Goal: Task Accomplishment & Management: Use online tool/utility

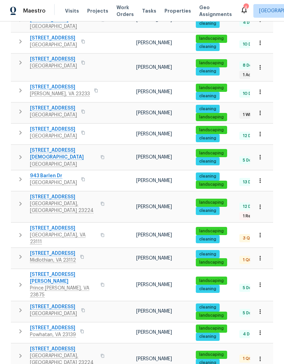
scroll to position [240, 0]
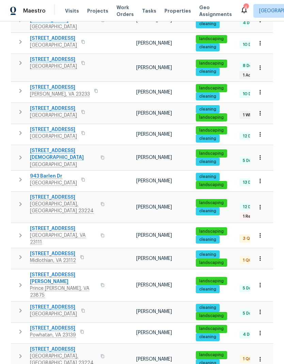
click at [73, 147] on span "405 E Ladies Mile Rd" at bounding box center [63, 154] width 66 height 14
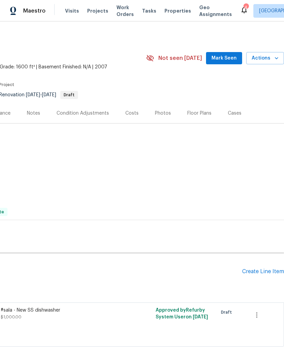
scroll to position [0, 101]
click at [264, 274] on div "Create Line Item" at bounding box center [263, 272] width 42 height 6
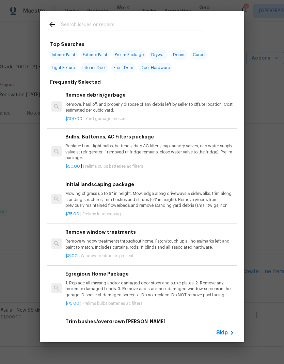
click at [131, 27] on input "text" at bounding box center [133, 25] width 144 height 10
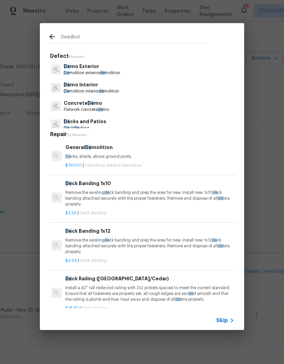
type input "Deadbolt"
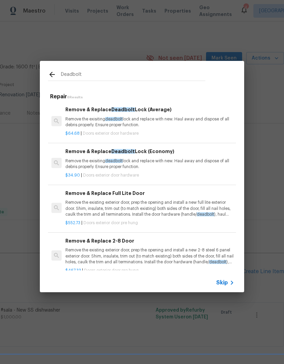
click at [74, 120] on p "Remove the exisiting deadbolt lock and replace with new. Haul away and dispose …" at bounding box center [149, 122] width 169 height 12
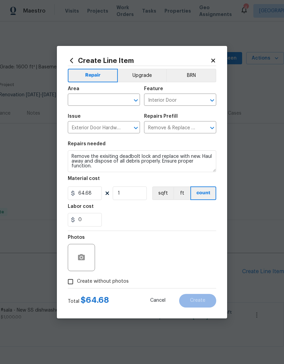
click at [74, 119] on h5 "Issue" at bounding box center [74, 116] width 13 height 5
click at [75, 102] on input "text" at bounding box center [94, 100] width 53 height 11
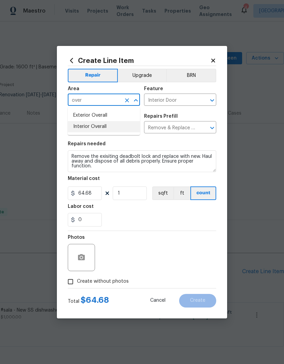
click at [74, 128] on li "Interior Overall" at bounding box center [104, 126] width 72 height 11
type input "Interior Overall"
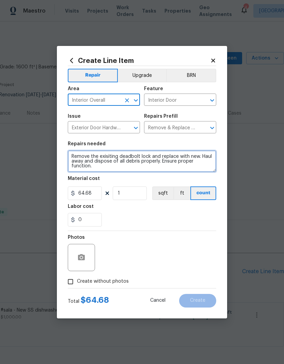
click at [78, 160] on textarea "Remove the exisiting deadbolt lock and replace with new. Haul away and dispose …" at bounding box center [142, 162] width 148 height 22
click at [77, 159] on textarea "Remove the exisiting deadbolt lock and replace with new. Haul away and dispose …" at bounding box center [142, 162] width 148 height 22
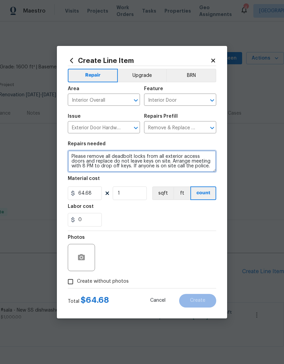
type textarea "Please remove all deadbolt locks from all exterior access doors and replace do …"
click at [196, 212] on div "Labor cost" at bounding box center [142, 208] width 148 height 9
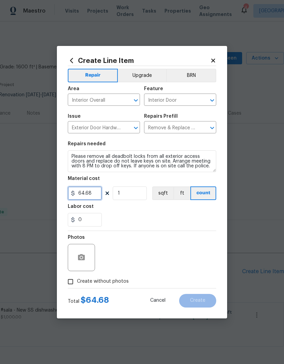
click at [93, 199] on input "64.68" at bounding box center [85, 194] width 34 height 14
type input "150"
click at [200, 216] on div "0" at bounding box center [142, 220] width 148 height 14
click at [68, 274] on div "Photos" at bounding box center [82, 253] width 29 height 44
click at [67, 274] on div "Create Line Item Repair Upgrade BRN Area Interior Overall ​ Feature Interior Do…" at bounding box center [142, 182] width 170 height 273
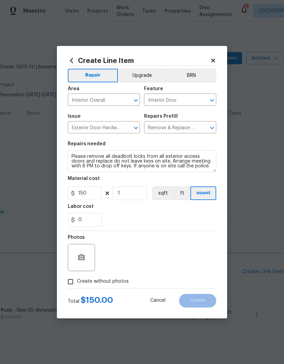
click at [64, 285] on input "Create without photos" at bounding box center [70, 281] width 13 height 13
checkbox input "true"
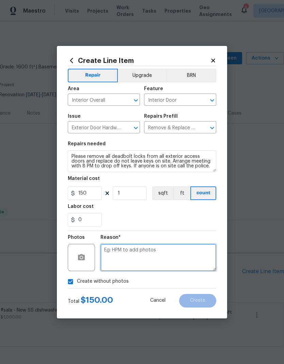
click at [192, 256] on textarea at bounding box center [158, 257] width 116 height 27
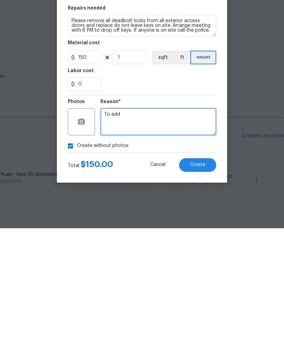
type textarea "To add"
click at [206, 294] on button "Create" at bounding box center [197, 301] width 37 height 14
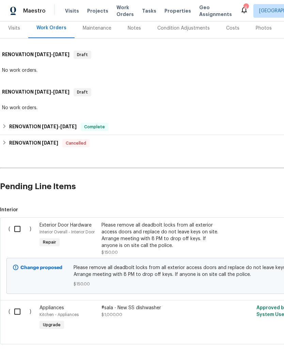
scroll to position [85, 0]
click at [16, 227] on input "checkbox" at bounding box center [19, 229] width 19 height 14
checkbox input "true"
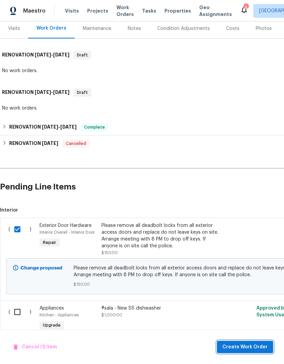
click at [255, 346] on span "Create Work Order" at bounding box center [244, 347] width 45 height 9
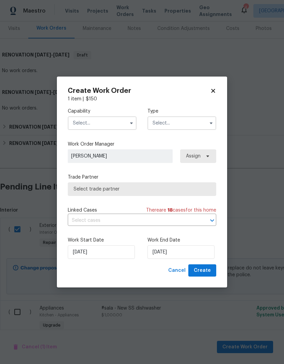
click at [123, 124] on input "text" at bounding box center [102, 123] width 69 height 14
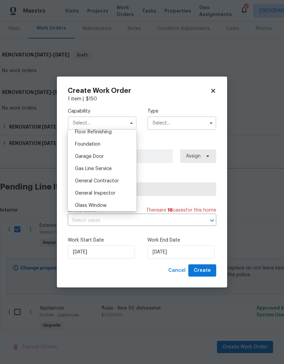
scroll to position [282, 0]
click at [122, 182] on div "General Contractor" at bounding box center [101, 181] width 65 height 12
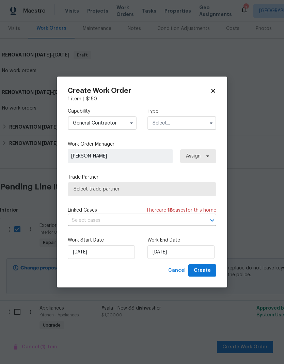
type input "General Contractor"
click at [199, 121] on input "text" at bounding box center [181, 123] width 69 height 14
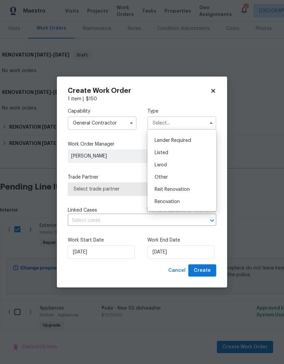
scroll to position [42, 0]
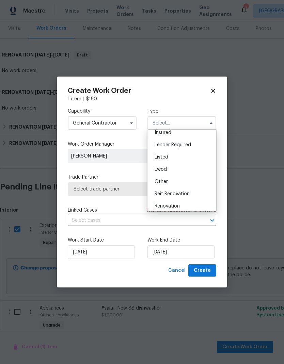
click at [193, 155] on div "Listed" at bounding box center [181, 157] width 65 height 12
type input "Listed"
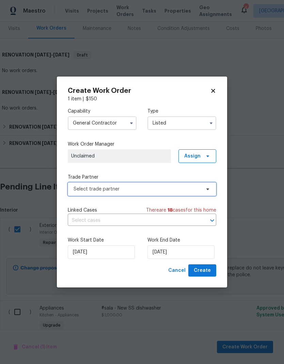
click at [198, 190] on span "Select trade partner" at bounding box center [137, 189] width 127 height 7
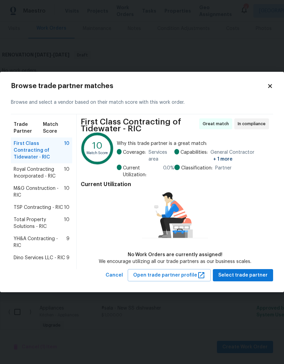
click at [25, 222] on span "Total Property Solutions - RIC" at bounding box center [39, 224] width 50 height 14
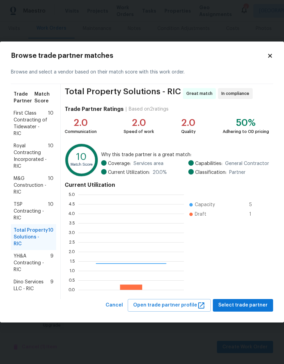
scroll to position [95, 106]
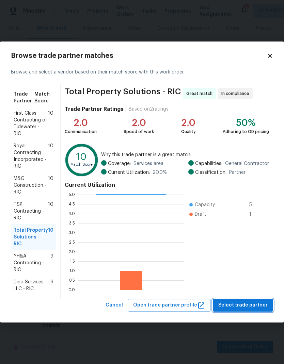
click at [249, 303] on span "Select trade partner" at bounding box center [242, 305] width 49 height 9
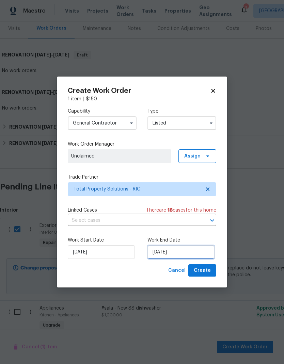
click at [170, 248] on input "[DATE]" at bounding box center [180, 253] width 67 height 14
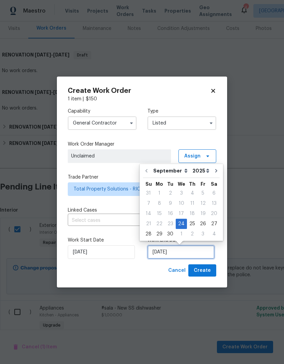
scroll to position [3, 0]
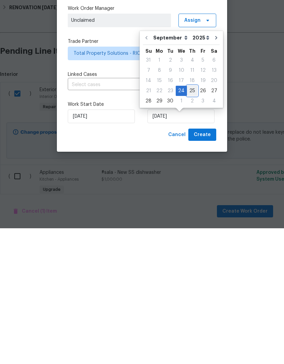
click at [192, 222] on div "25" at bounding box center [192, 227] width 11 height 10
type input "[DATE]"
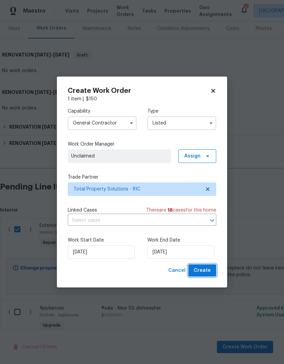
click at [210, 273] on span "Create" at bounding box center [202, 271] width 17 height 9
checkbox input "false"
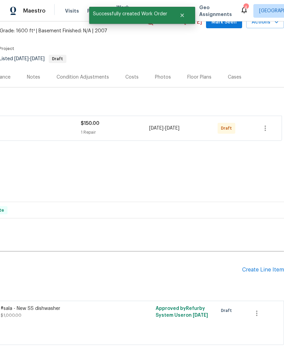
scroll to position [36, 101]
click at [267, 124] on icon "button" at bounding box center [265, 128] width 8 height 8
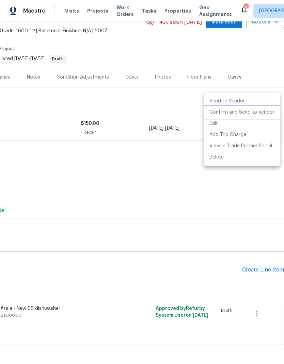
click at [238, 114] on li "Confirm and Send to Vendor" at bounding box center [242, 112] width 76 height 11
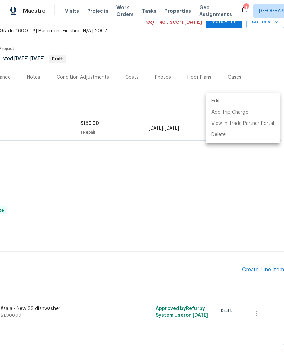
click at [175, 51] on div at bounding box center [142, 182] width 284 height 364
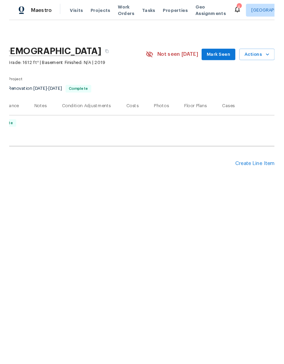
scroll to position [0, 101]
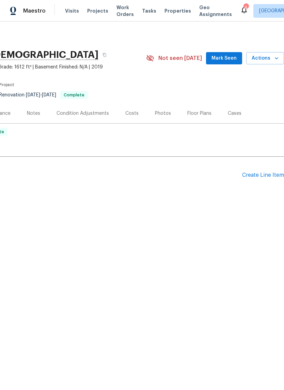
click at [259, 176] on div "Create Line Item" at bounding box center [263, 175] width 42 height 6
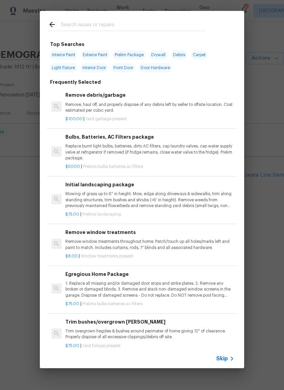
click at [171, 22] on input "text" at bounding box center [133, 25] width 144 height 10
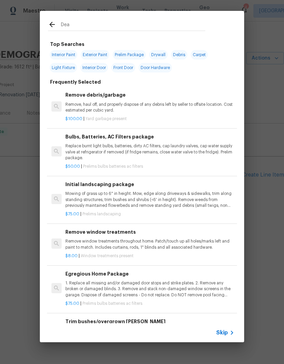
type input "Dead"
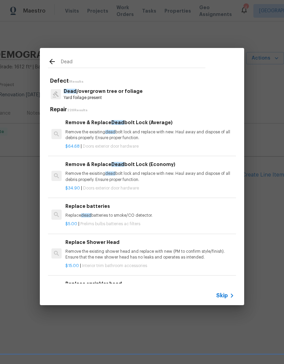
click at [153, 132] on p "Remove the exisiting dead bolt lock and replace with new. Haul away and dispose…" at bounding box center [149, 135] width 169 height 12
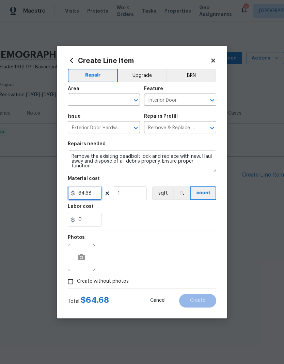
click at [94, 191] on input "64.68" at bounding box center [85, 194] width 34 height 14
click at [135, 97] on icon "Open" at bounding box center [136, 100] width 8 height 8
type input "125"
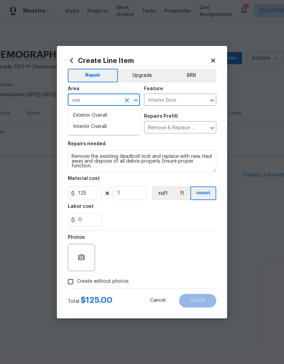
click at [129, 126] on li "Interior Overall" at bounding box center [104, 126] width 72 height 11
type input "Interior Overall"
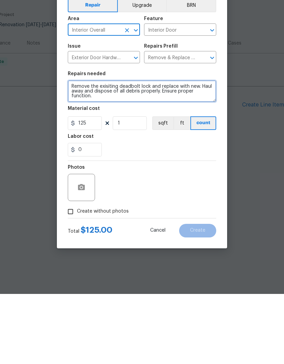
click at [162, 151] on textarea "Remove the exisiting deadbolt lock and replace with new. Haul away and dispose …" at bounding box center [142, 162] width 148 height 22
click at [163, 151] on textarea "Remove the exisiting deadbolt lock and replace with new. Haul away and dispose …" at bounding box center [142, 162] width 148 height 22
click at [139, 151] on textarea "Remove the exisiting deadbolt lock and replace with new. Haul away and dispose …" at bounding box center [142, 162] width 148 height 22
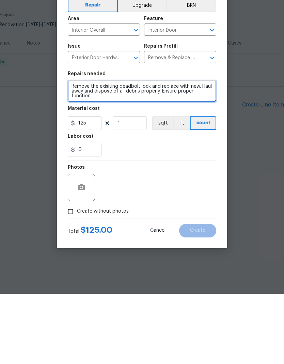
click at [138, 151] on textarea "Remove the exisiting deadbolt lock and replace with new. Haul away and dispose …" at bounding box center [142, 162] width 148 height 22
click at [145, 151] on textarea "Remove the exisiting deadbolt lock and replace with new. Haul away and dispose …" at bounding box center [142, 162] width 148 height 22
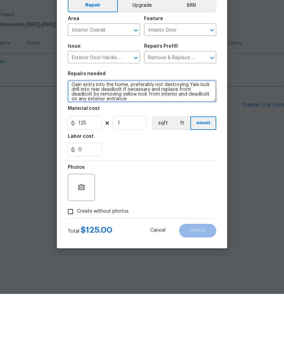
type textarea "Gain entry into the home, preferably not destroying Yale lock drill into rear d…"
click at [114, 151] on textarea "Gain entry into the home, preferably not destroying Yale lock drill into rear d…" at bounding box center [142, 162] width 148 height 22
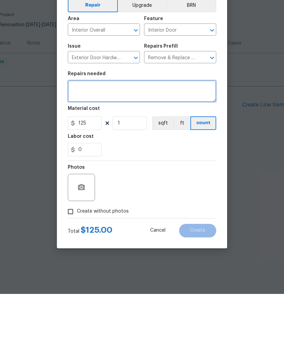
scroll to position [0, 0]
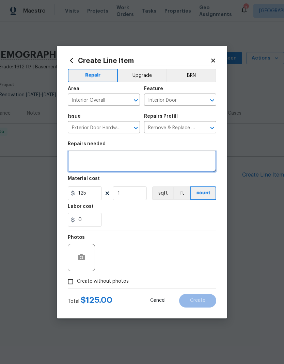
click at [177, 159] on textarea at bounding box center [142, 162] width 148 height 22
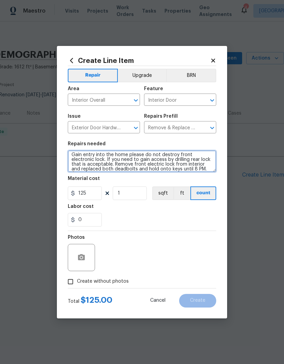
scroll to position [2, 0]
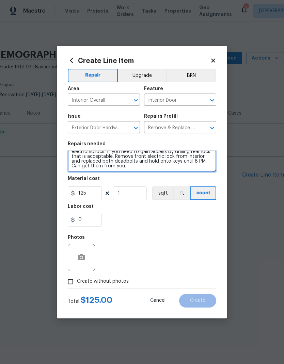
click at [194, 162] on textarea "Gain entry into the home please do not destroy front electronic lock. If you ne…" at bounding box center [142, 162] width 148 height 22
click at [156, 169] on textarea "Gain entry into the home please do not destroy front electronic lock. If you ne…" at bounding box center [142, 162] width 148 height 22
type textarea "Gain entry into the home please do not destroy front electronic lock. If you ne…"
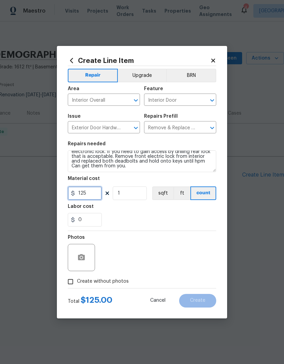
click at [94, 195] on input "125" at bounding box center [85, 194] width 34 height 14
type input "150"
click at [187, 213] on div "Labor cost" at bounding box center [142, 208] width 148 height 9
click at [75, 280] on input "Create without photos" at bounding box center [70, 281] width 13 height 13
checkbox input "true"
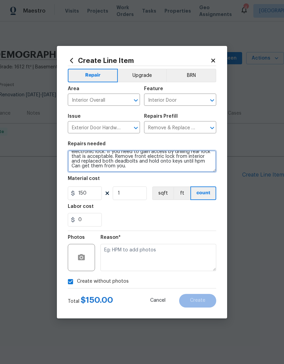
click at [78, 159] on textarea "Gain entry into the home please do not destroy front electronic lock. If you ne…" at bounding box center [142, 162] width 148 height 22
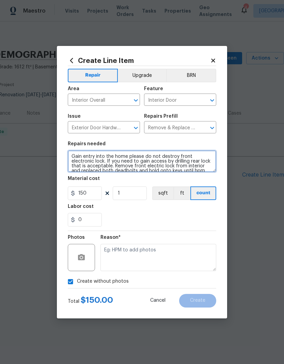
scroll to position [0, 0]
click at [70, 157] on textarea "Gain entry into the home please do not destroy front electronic lock. If you ne…" at bounding box center [142, 162] width 148 height 22
click at [164, 155] on textarea "Gain entry into the home please do not destroy front electronic lock. If you ne…" at bounding box center [142, 162] width 148 height 22
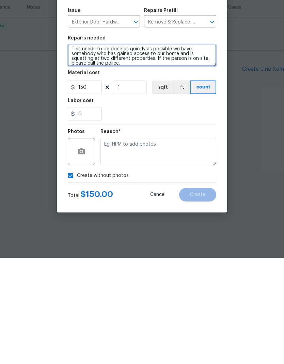
type textarea "This needs to be done as quickly as possible we have somebody who has gained ac…"
click at [162, 289] on div "Total $ 150.00 Cancel Create" at bounding box center [142, 298] width 148 height 19
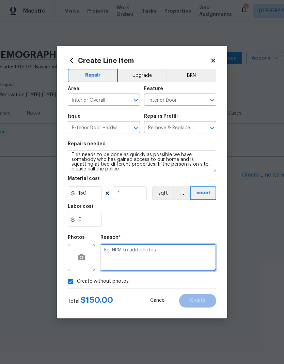
click at [169, 265] on textarea at bounding box center [158, 257] width 116 height 27
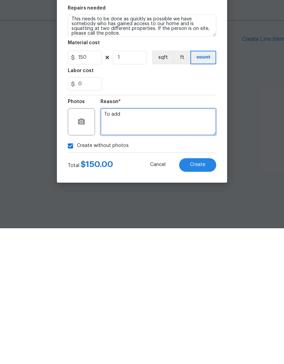
type textarea "To add"
click at [205, 294] on button "Create" at bounding box center [197, 301] width 37 height 14
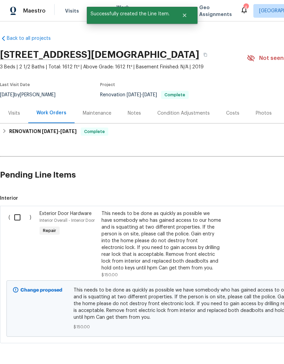
scroll to position [0, 0]
click at [19, 216] on input "checkbox" at bounding box center [19, 217] width 19 height 14
checkbox input "true"
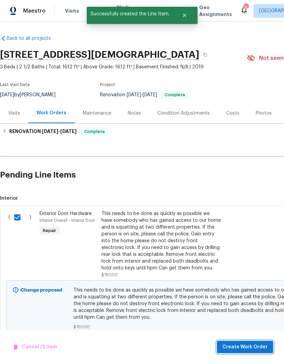
click at [251, 345] on span "Create Work Order" at bounding box center [244, 347] width 45 height 9
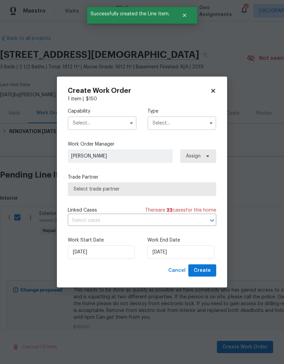
click at [130, 123] on icon "button" at bounding box center [131, 124] width 3 height 2
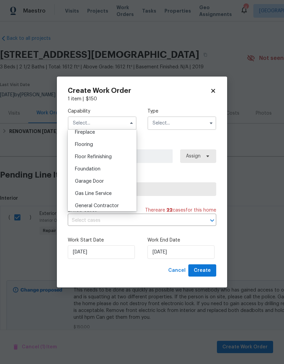
scroll to position [262, 0]
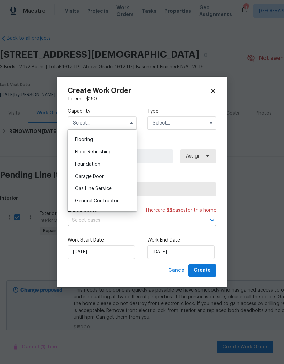
click at [124, 199] on div "General Contractor" at bounding box center [101, 201] width 65 height 12
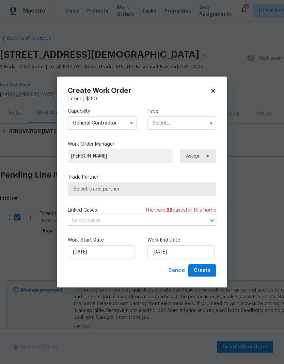
type input "General Contractor"
click at [208, 121] on button "button" at bounding box center [211, 123] width 8 height 8
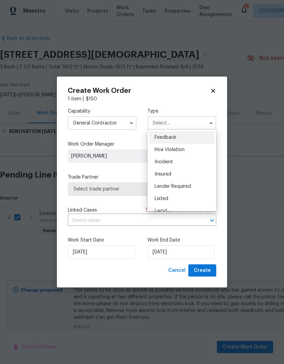
scroll to position [39, 0]
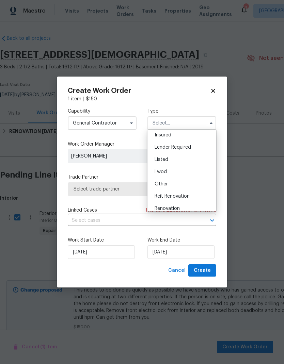
click at [193, 161] on div "Listed" at bounding box center [181, 160] width 65 height 12
type input "Listed"
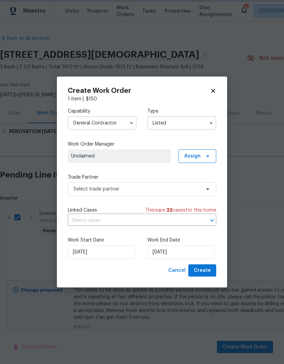
scroll to position [0, 0]
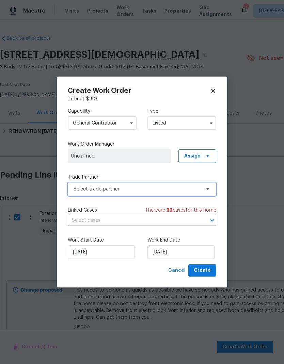
click at [198, 189] on span "Select trade partner" at bounding box center [137, 189] width 127 height 7
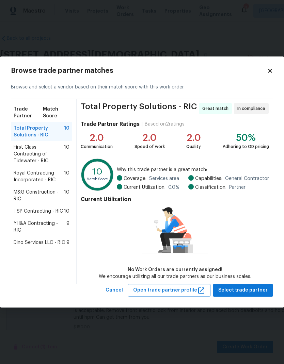
click at [60, 189] on span "M&G Construction - RIC" at bounding box center [39, 196] width 50 height 14
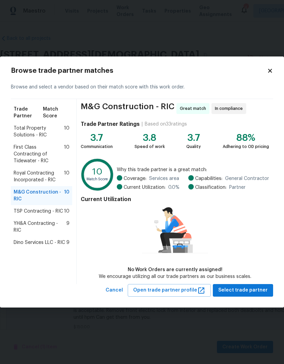
click at [29, 132] on span "Total Property Solutions - RIC" at bounding box center [39, 132] width 50 height 14
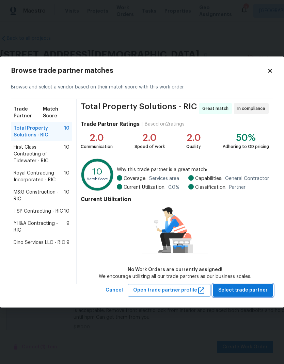
click at [255, 291] on span "Select trade partner" at bounding box center [242, 290] width 49 height 9
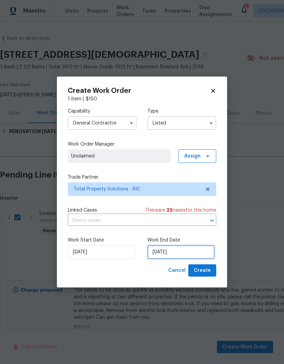
click at [176, 249] on input "[DATE]" at bounding box center [180, 253] width 67 height 14
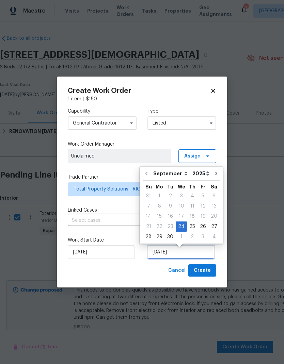
scroll to position [3, 0]
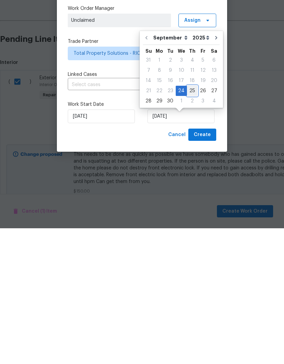
click at [194, 222] on div "25" at bounding box center [192, 227] width 11 height 10
type input "[DATE]"
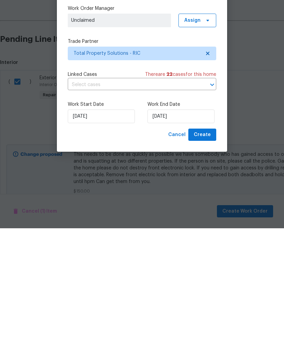
scroll to position [26, 0]
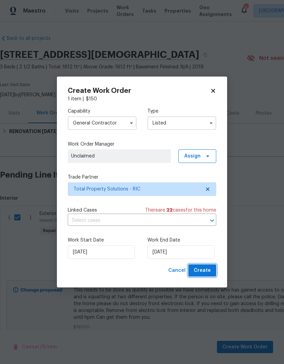
click at [210, 270] on span "Create" at bounding box center [202, 271] width 17 height 9
checkbox input "false"
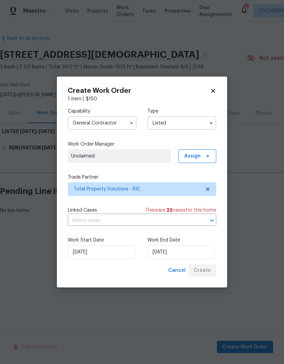
scroll to position [0, 0]
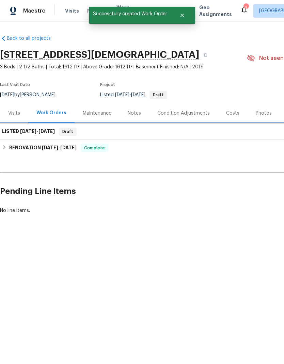
click at [21, 132] on span "[DATE]" at bounding box center [28, 131] width 16 height 5
click at [23, 131] on span "[DATE]" at bounding box center [28, 131] width 16 height 5
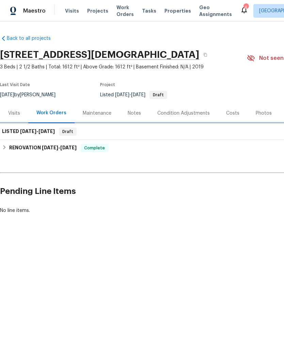
click at [39, 132] on span "9/24/25 - 9/25/25" at bounding box center [37, 131] width 35 height 5
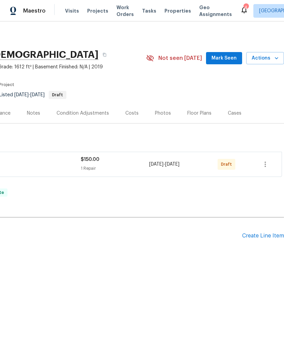
scroll to position [0, 101]
click at [266, 166] on icon "button" at bounding box center [265, 164] width 8 height 8
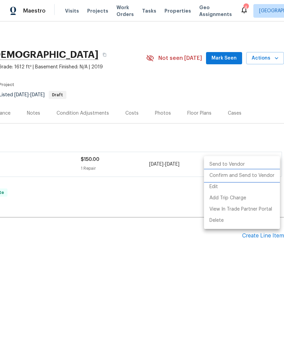
click at [256, 179] on li "Confirm and Send to Vendor" at bounding box center [242, 175] width 76 height 11
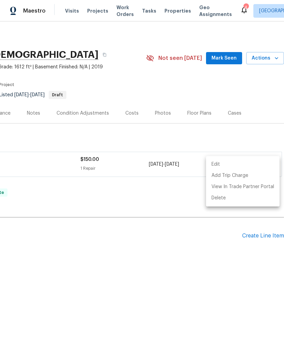
click at [173, 207] on div at bounding box center [142, 182] width 284 height 364
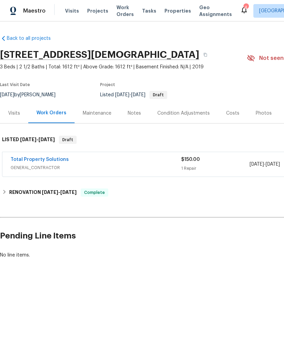
scroll to position [0, 0]
